Goal: Information Seeking & Learning: Learn about a topic

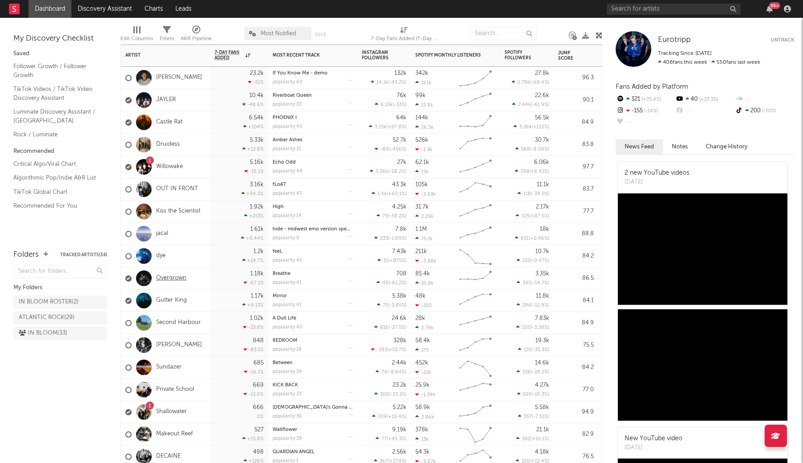
click at [175, 280] on link "Overgrown" at bounding box center [171, 279] width 30 height 8
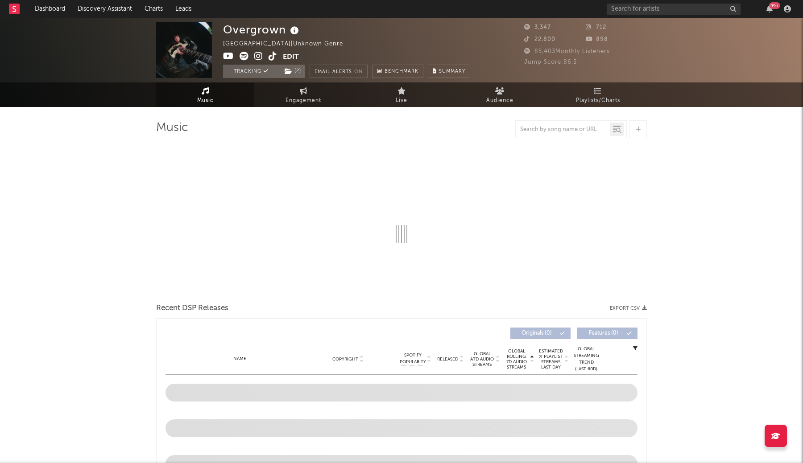
select select "1w"
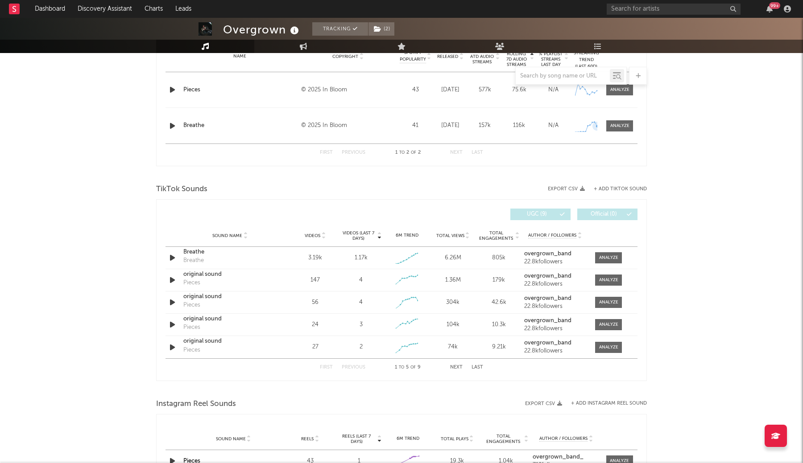
scroll to position [386, 0]
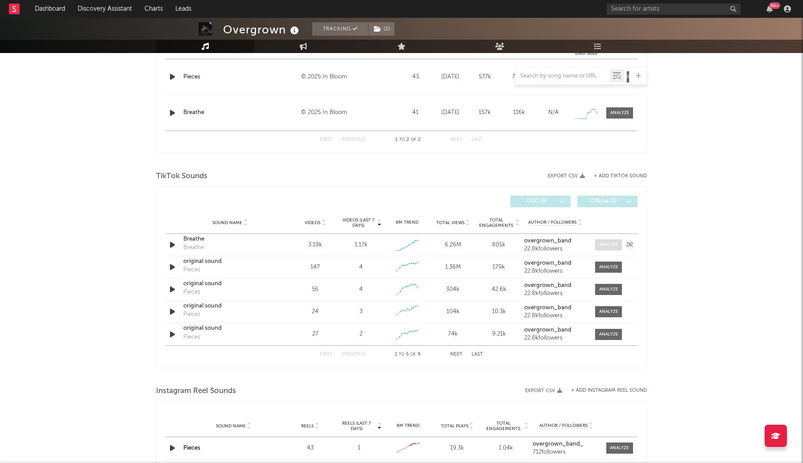
click at [615, 245] on div at bounding box center [608, 245] width 19 height 7
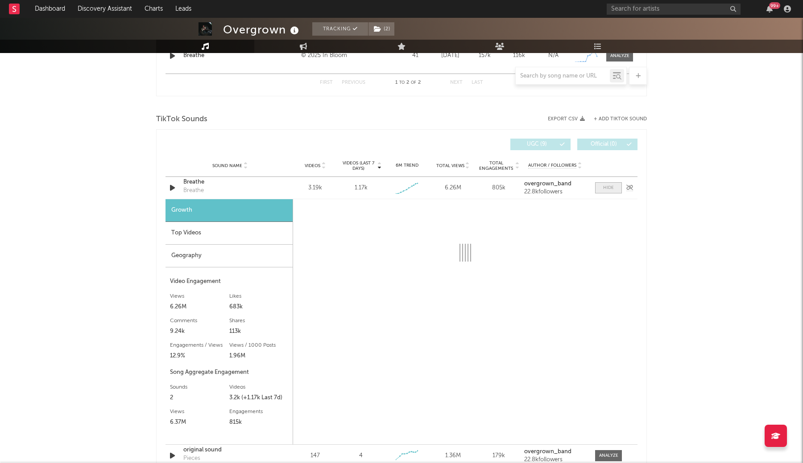
scroll to position [453, 0]
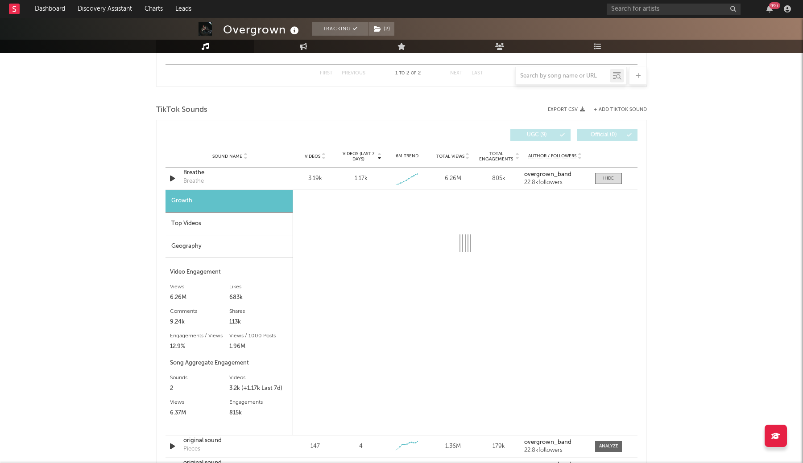
select select "1w"
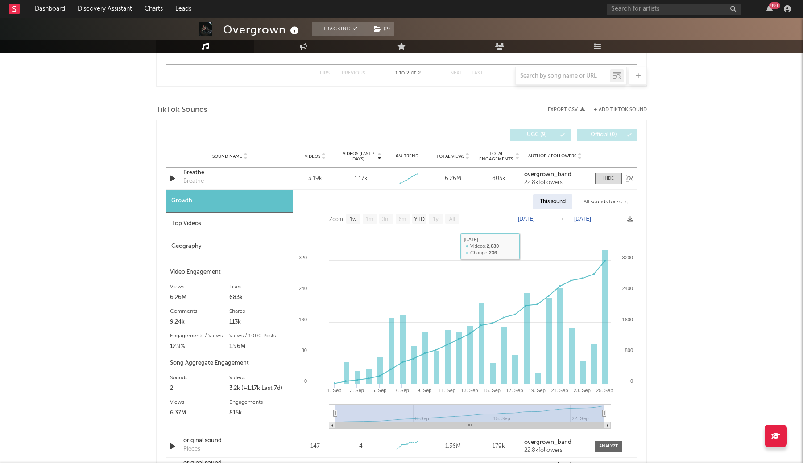
click at [191, 182] on div "Breathe" at bounding box center [193, 181] width 21 height 9
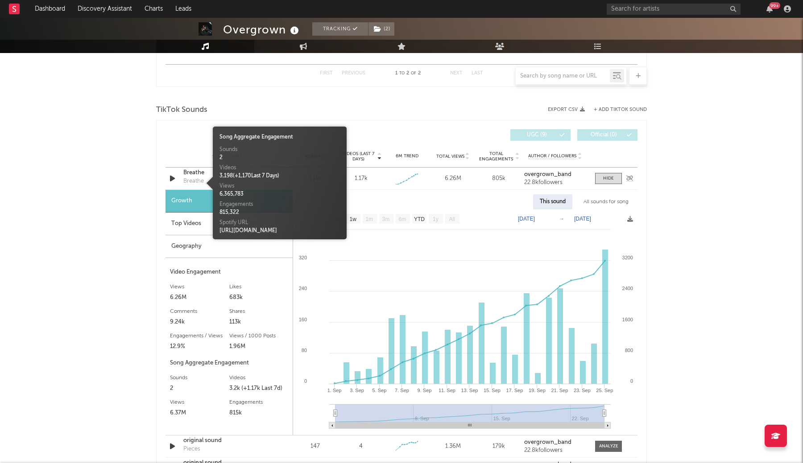
click at [193, 175] on div "Breathe" at bounding box center [229, 173] width 93 height 9
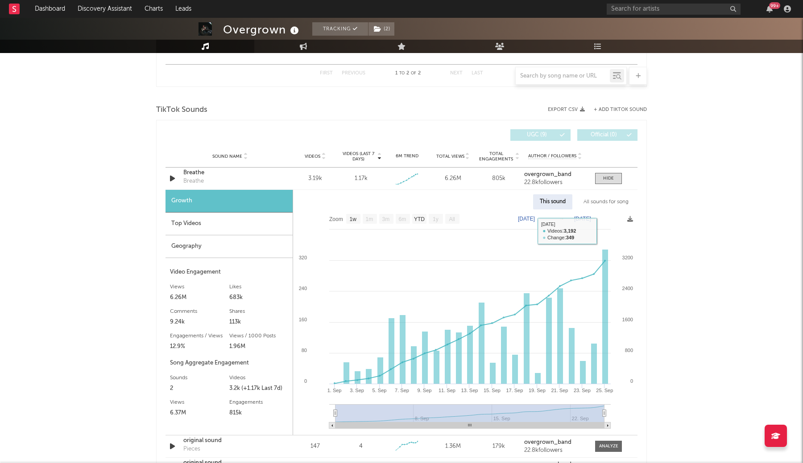
click at [608, 202] on div "All sounds for song" at bounding box center [606, 201] width 58 height 15
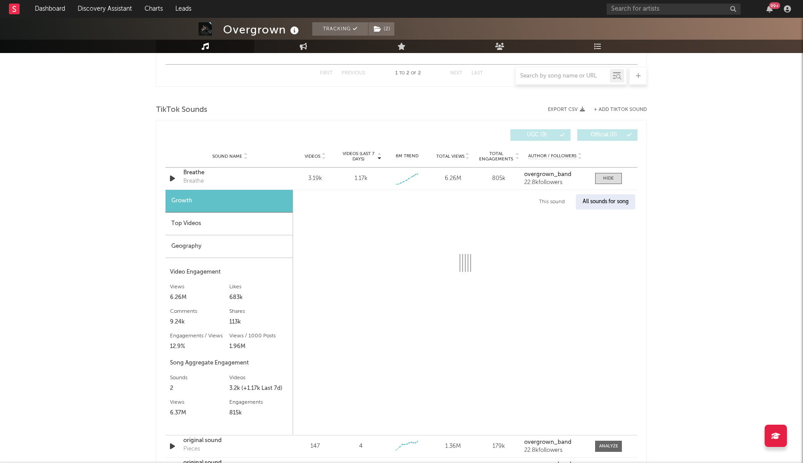
select select "1w"
